Goal: Transaction & Acquisition: Purchase product/service

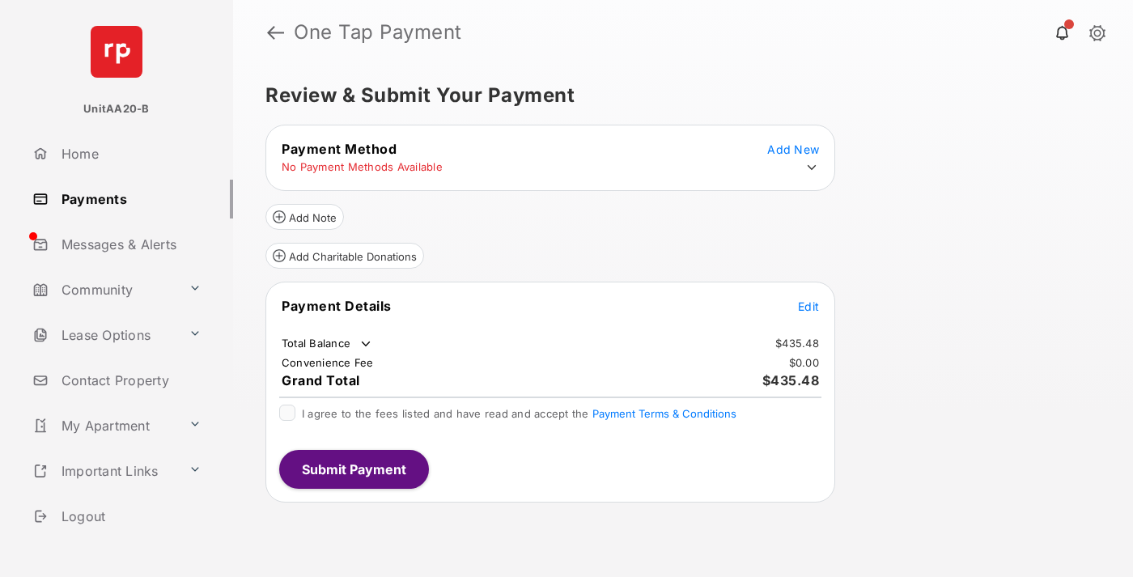
click at [811, 167] on icon at bounding box center [811, 167] width 15 height 15
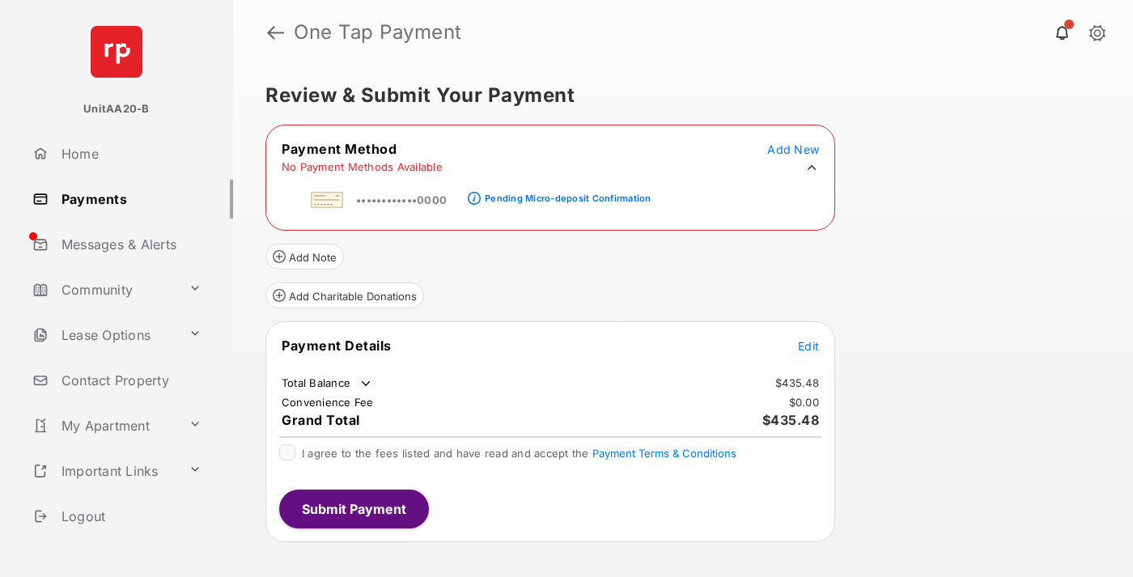
click at [565, 193] on div "Pending Micro-deposit Confirmation" at bounding box center [568, 198] width 166 height 11
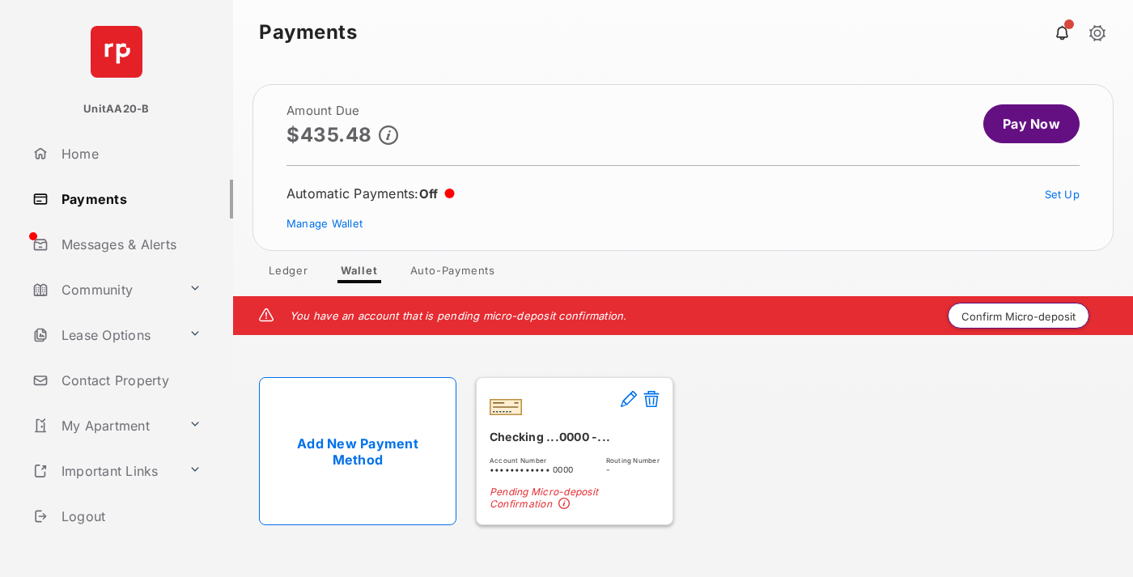
click at [1018, 315] on button "Confirm Micro-deposit" at bounding box center [1018, 316] width 142 height 26
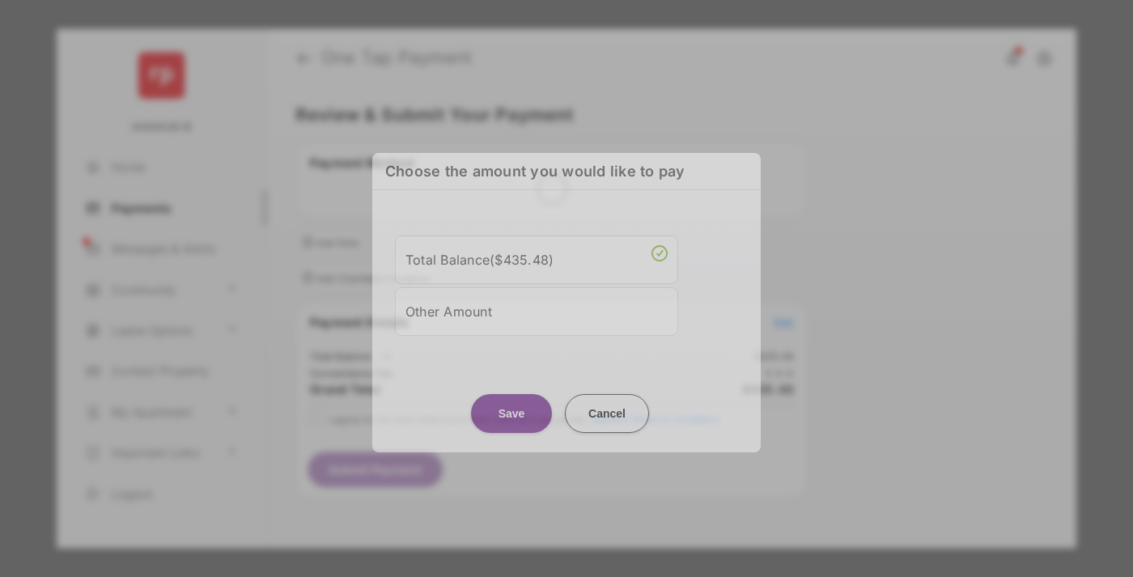
click at [536, 308] on div "Other Amount" at bounding box center [536, 312] width 262 height 28
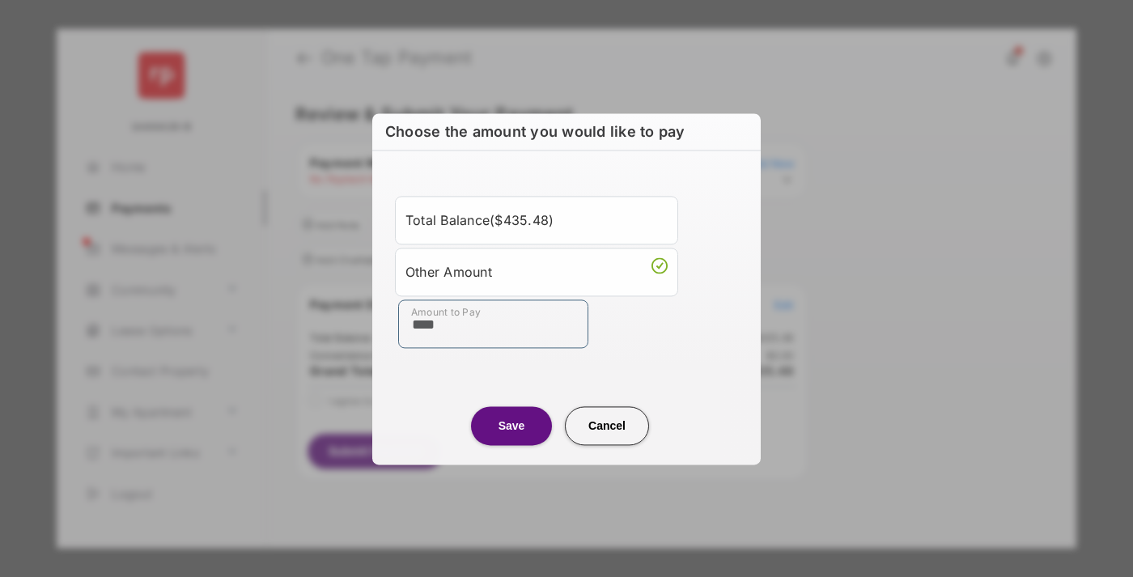
type input "****"
click at [511, 425] on button "Save" at bounding box center [511, 425] width 81 height 39
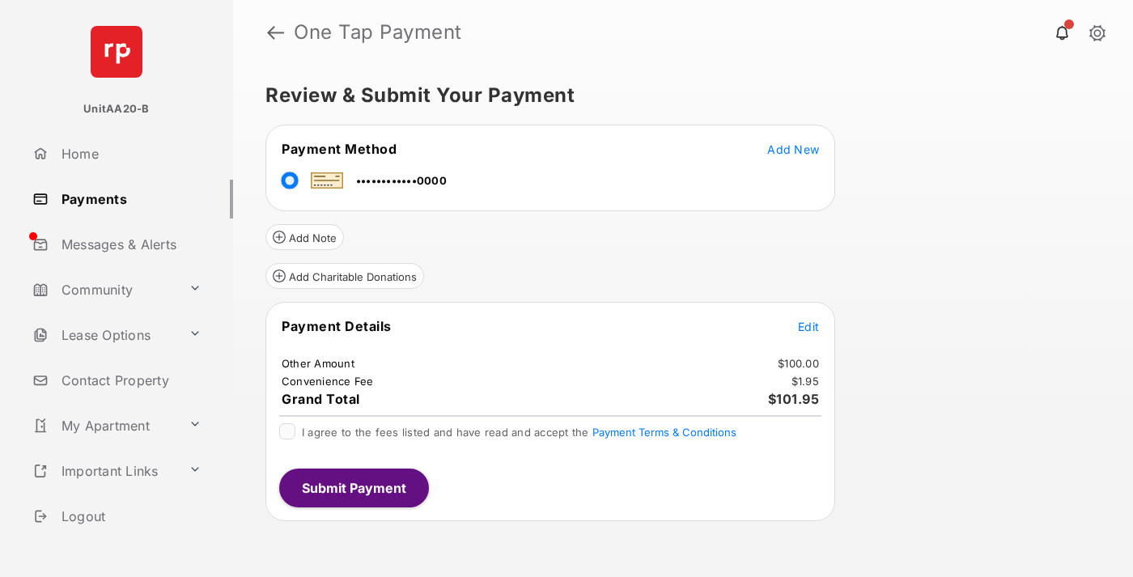
click at [808, 326] on span "Edit" at bounding box center [808, 327] width 21 height 14
click at [353, 487] on button "Submit Payment" at bounding box center [354, 487] width 150 height 39
